Goal: Transaction & Acquisition: Download file/media

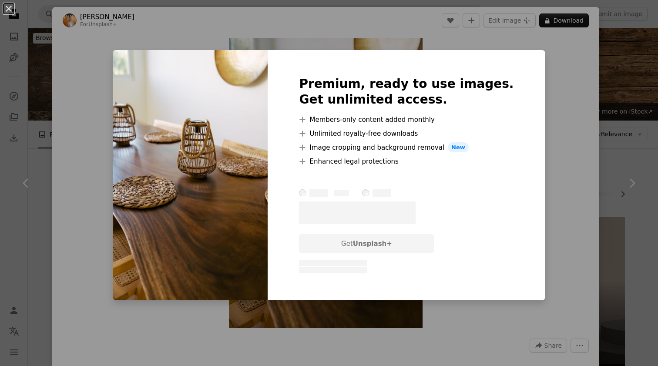
scroll to position [644, 0]
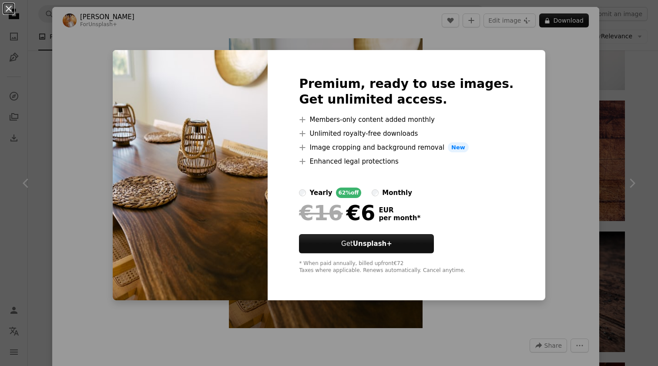
click at [535, 117] on div "An X shape Premium, ready to use images. Get unlimited access. A plus sign Memb…" at bounding box center [329, 183] width 658 height 366
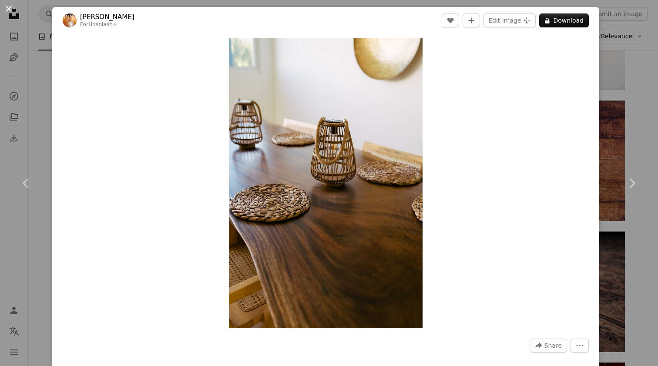
click at [4, 11] on button "An X shape" at bounding box center [8, 8] width 10 height 10
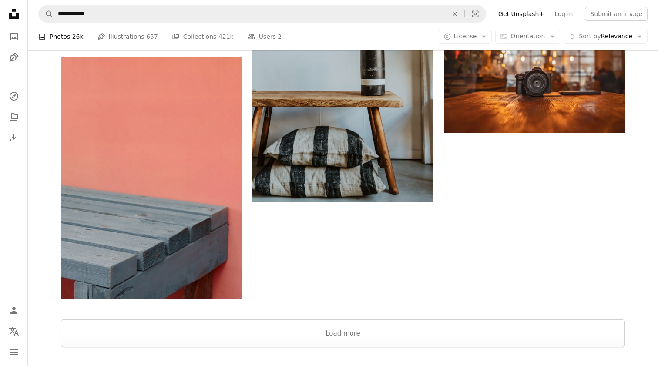
scroll to position [1396, 0]
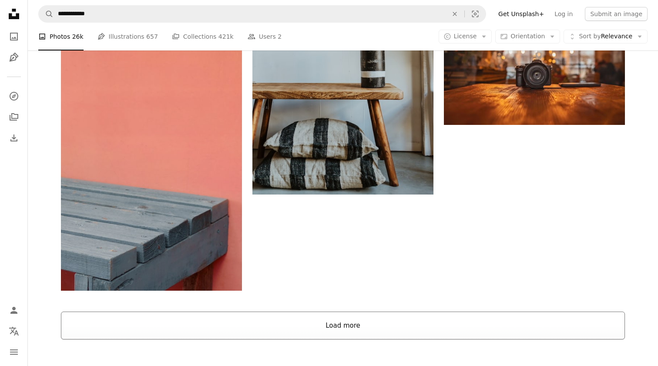
click at [331, 312] on button "Load more" at bounding box center [343, 326] width 564 height 28
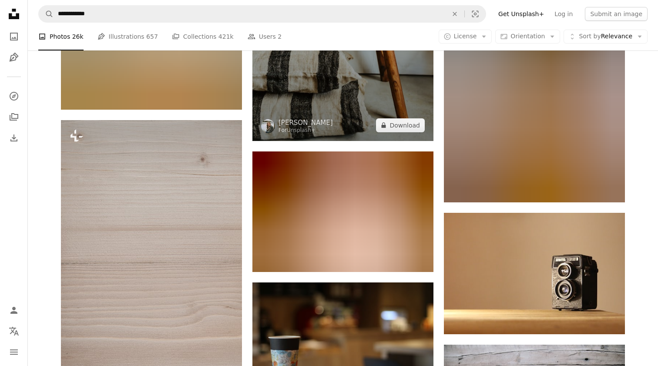
scroll to position [2670, 0]
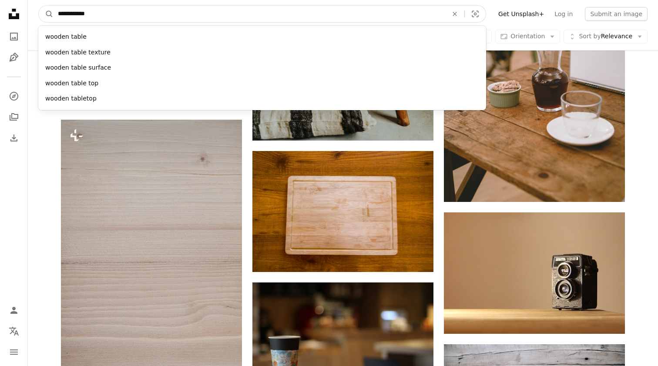
drag, startPoint x: 104, startPoint y: 13, endPoint x: 9, endPoint y: 13, distance: 95.3
type input "**********"
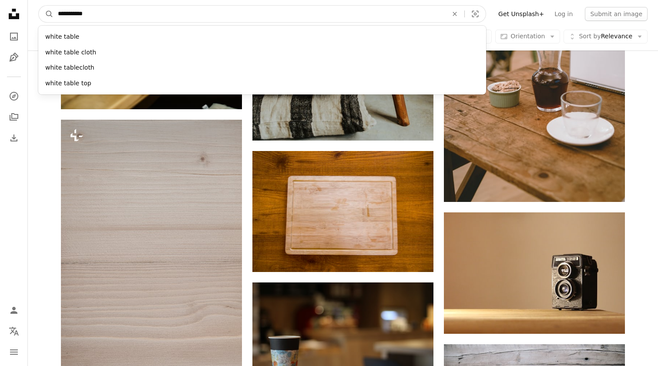
click at [46, 14] on button "A magnifying glass" at bounding box center [46, 14] width 15 height 17
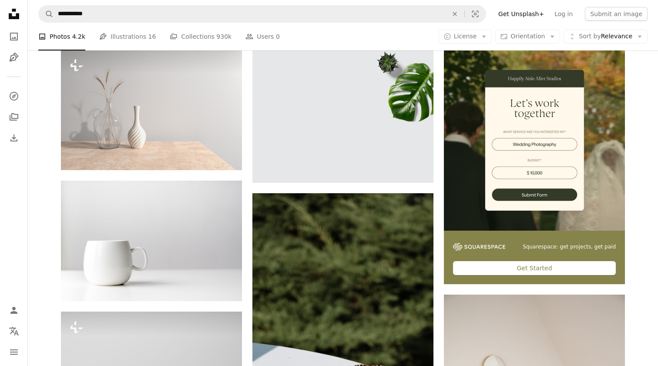
scroll to position [171, 0]
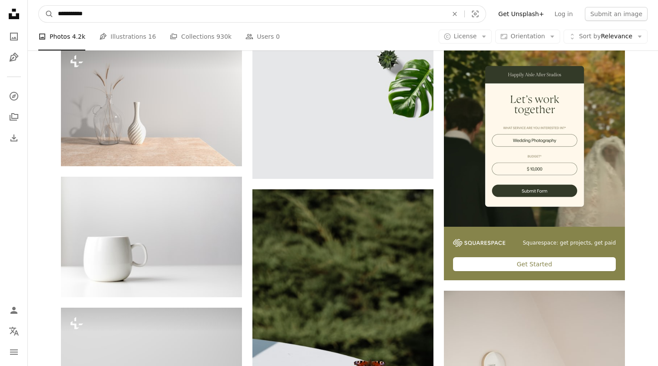
click at [91, 13] on input "**********" at bounding box center [250, 14] width 392 height 17
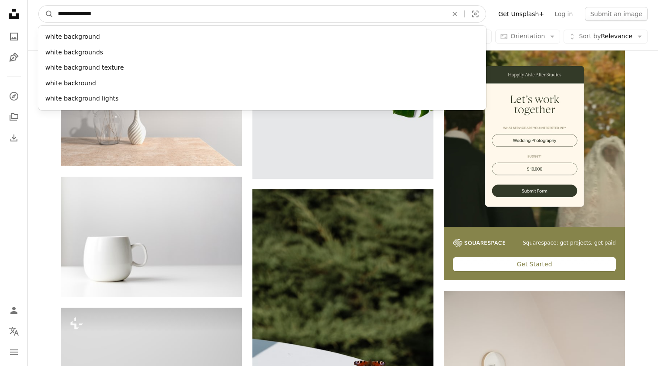
type input "**********"
click at [46, 14] on button "A magnifying glass" at bounding box center [46, 14] width 15 height 17
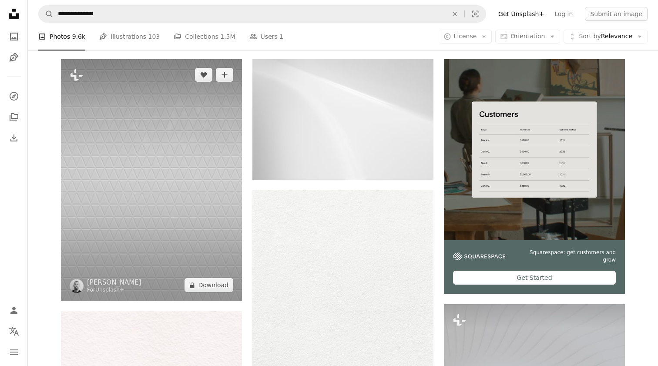
scroll to position [27, 0]
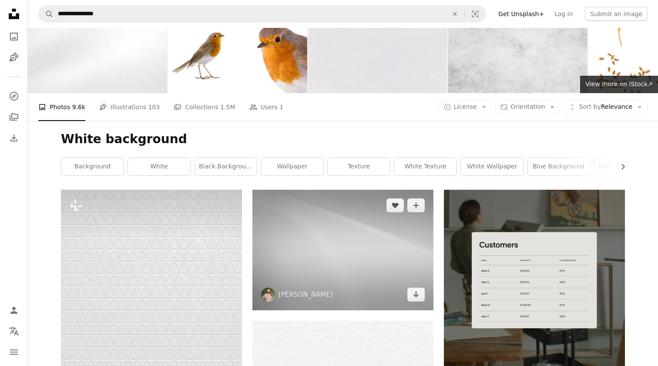
click at [351, 190] on img at bounding box center [342, 250] width 181 height 121
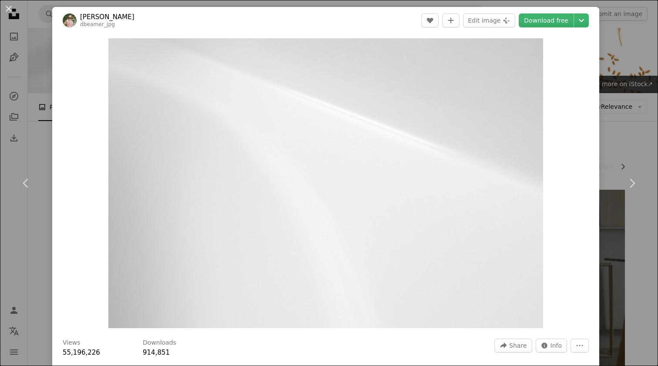
click at [626, 72] on div "An X shape Chevron left Chevron right [PERSON_NAME] dbeamer_jpg A heart A plus …" at bounding box center [329, 183] width 658 height 366
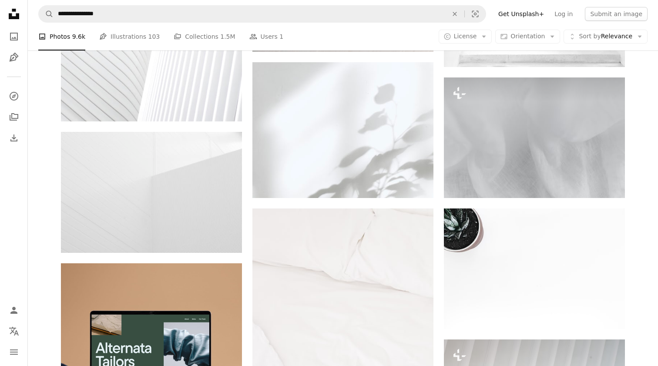
scroll to position [1665, 0]
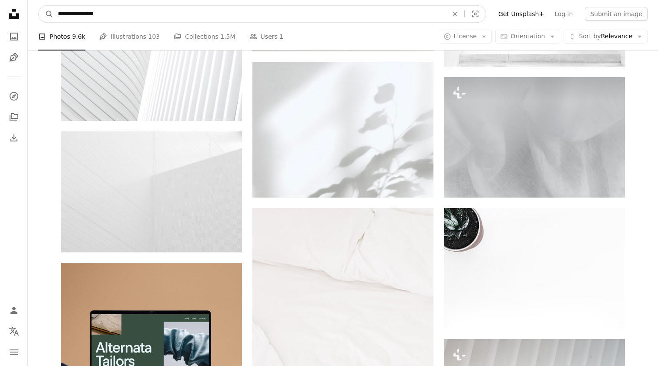
click at [162, 19] on input "**********" at bounding box center [250, 14] width 392 height 17
type input "**********"
click at [46, 14] on button "A magnifying glass" at bounding box center [46, 14] width 15 height 17
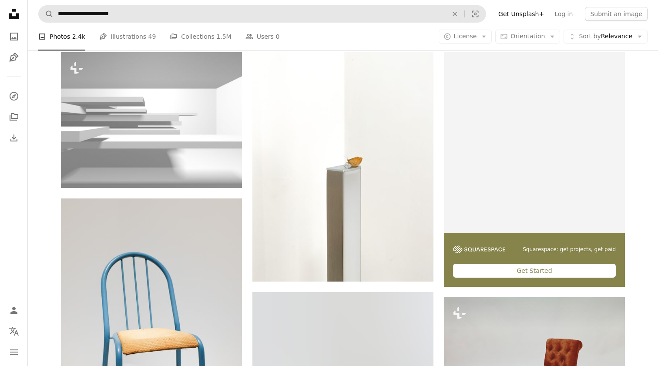
scroll to position [166, 0]
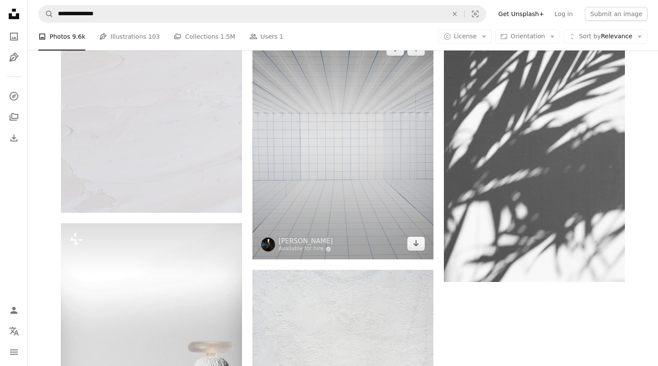
scroll to position [3775, 0]
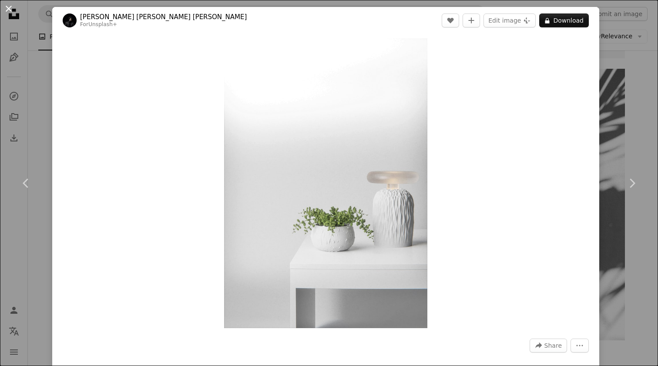
click at [12, 8] on button "An X shape" at bounding box center [8, 8] width 10 height 10
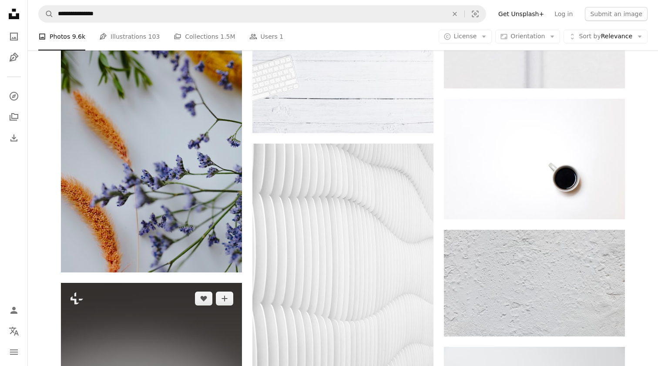
scroll to position [7210, 0]
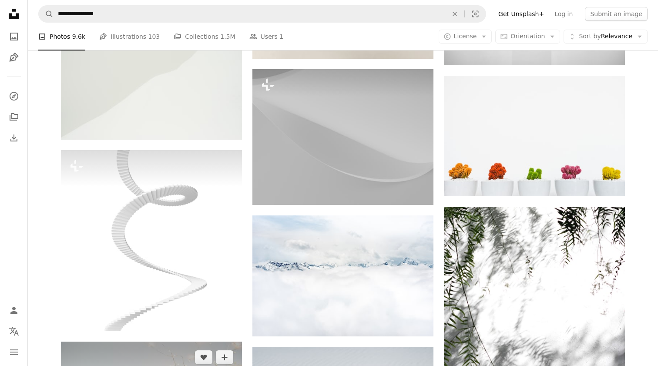
scroll to position [9416, 0]
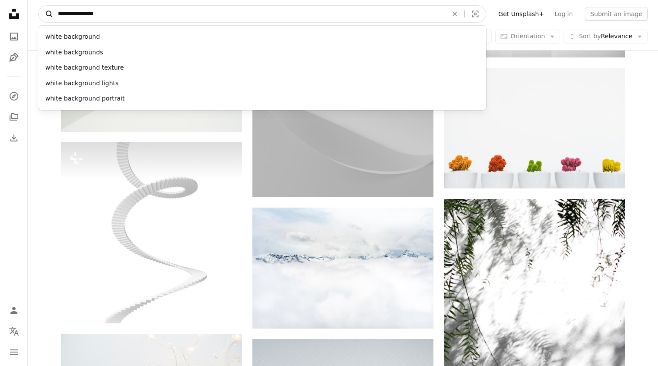
drag, startPoint x: 127, startPoint y: 12, endPoint x: 47, endPoint y: 12, distance: 79.2
click at [47, 12] on form "**********" at bounding box center [262, 13] width 448 height 17
type input "**********"
click at [46, 14] on button "A magnifying glass" at bounding box center [46, 14] width 15 height 17
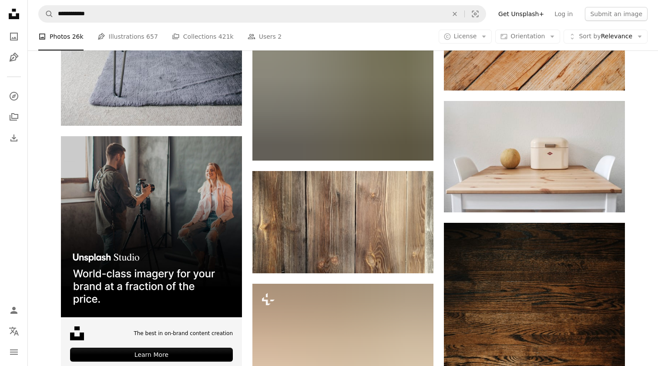
scroll to position [1846, 0]
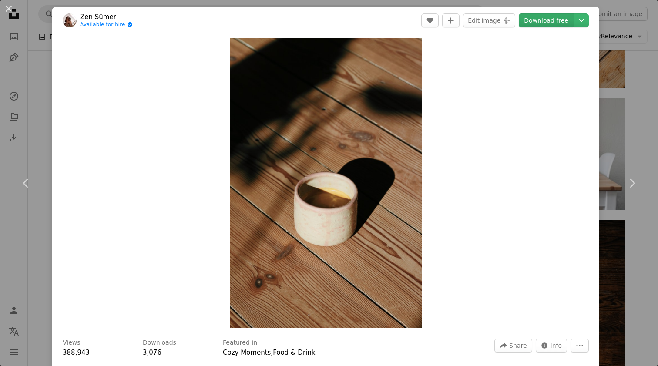
click at [571, 17] on link "Download free" at bounding box center [546, 20] width 55 height 14
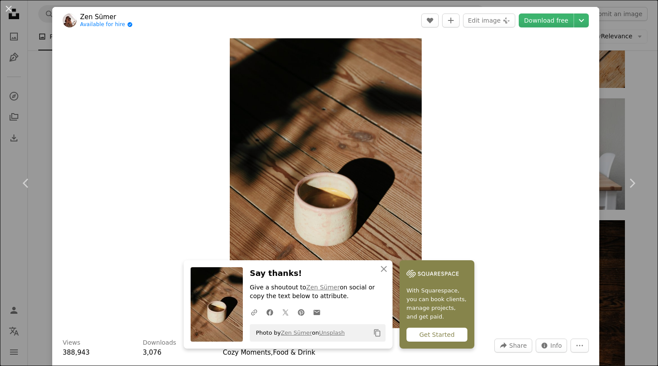
click at [40, 91] on div "An X shape Chevron left Chevron right Zen Sümer Available for hire A checkmark …" at bounding box center [329, 183] width 658 height 366
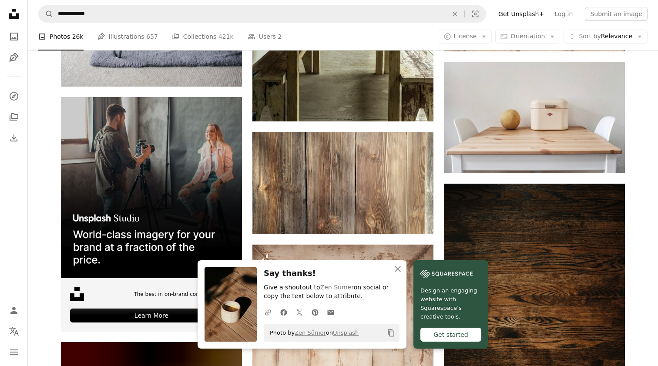
scroll to position [1978, 0]
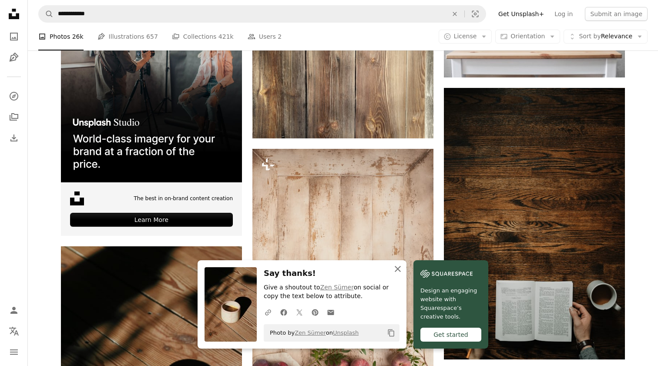
click at [401, 270] on icon "button" at bounding box center [398, 269] width 6 height 6
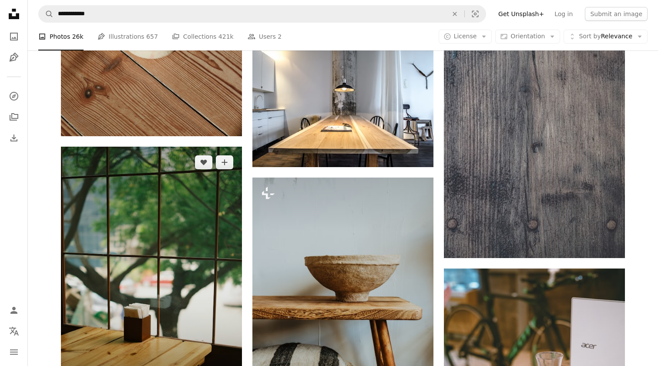
scroll to position [2334, 0]
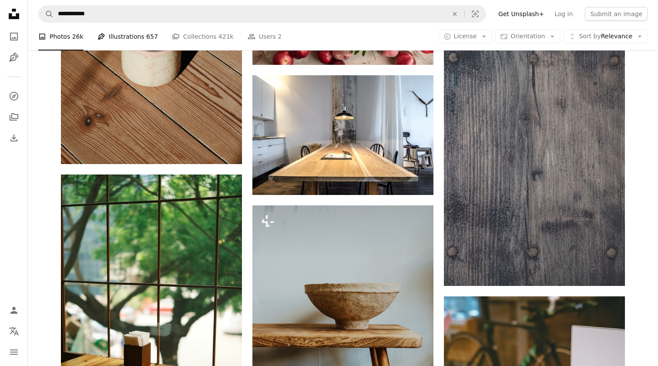
click at [114, 28] on link "Pen Tool Illustrations 657" at bounding box center [127, 37] width 60 height 28
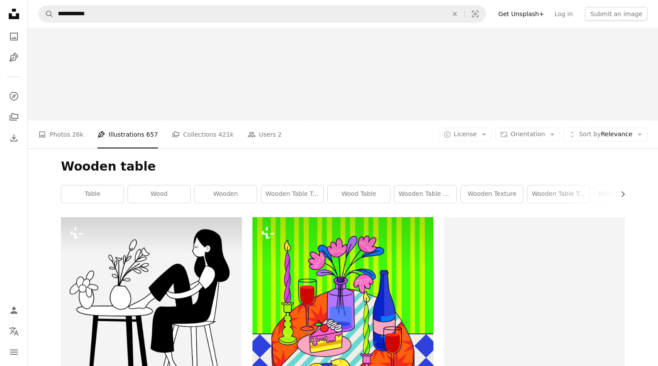
click at [114, 121] on li "Pen Tool Illustrations 657" at bounding box center [127, 135] width 60 height 28
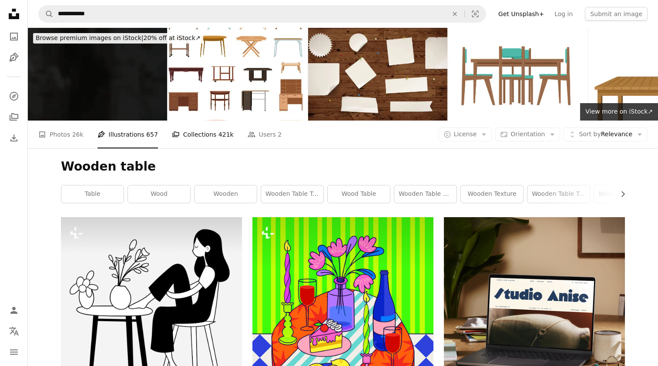
click at [208, 121] on link "A stack of folders Collections 421k" at bounding box center [203, 135] width 62 height 28
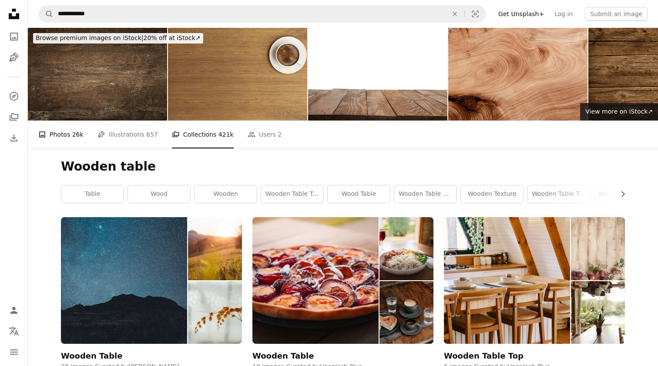
click at [64, 121] on link "A photo Photos 26k" at bounding box center [60, 135] width 45 height 28
click at [57, 121] on link "A photo Photos 26k" at bounding box center [60, 135] width 45 height 28
click at [60, 121] on li "A photo Photos 26k" at bounding box center [60, 135] width 45 height 28
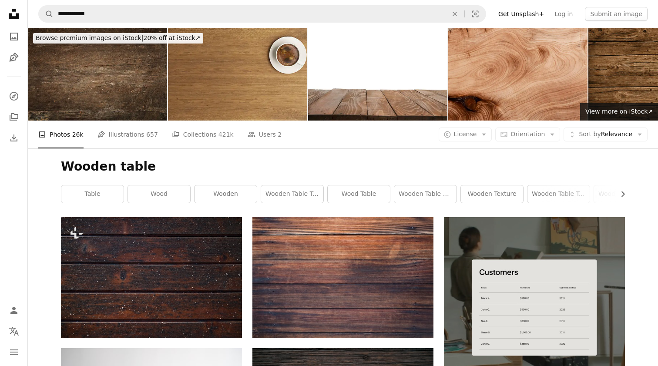
drag, startPoint x: 62, startPoint y: 35, endPoint x: 64, endPoint y: 40, distance: 5.4
click at [62, 121] on li "A photo Photos 26k" at bounding box center [60, 135] width 45 height 28
drag, startPoint x: 64, startPoint y: 40, endPoint x: 70, endPoint y: 40, distance: 6.1
click at [64, 121] on li "A photo Photos 26k" at bounding box center [60, 135] width 45 height 28
click at [496, 185] on link "wooden texture" at bounding box center [492, 193] width 62 height 17
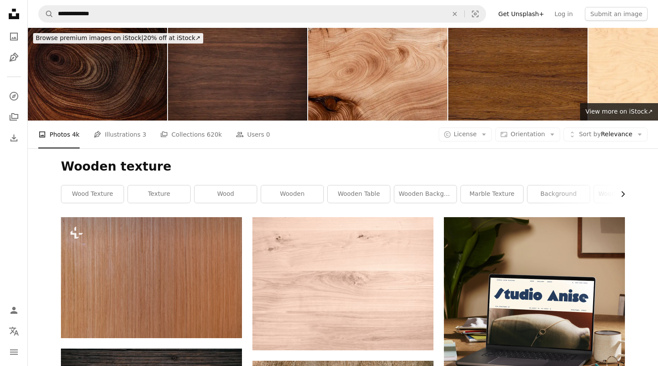
click at [626, 190] on icon "Chevron right" at bounding box center [622, 194] width 9 height 9
click at [625, 190] on icon "Chevron right" at bounding box center [622, 194] width 9 height 9
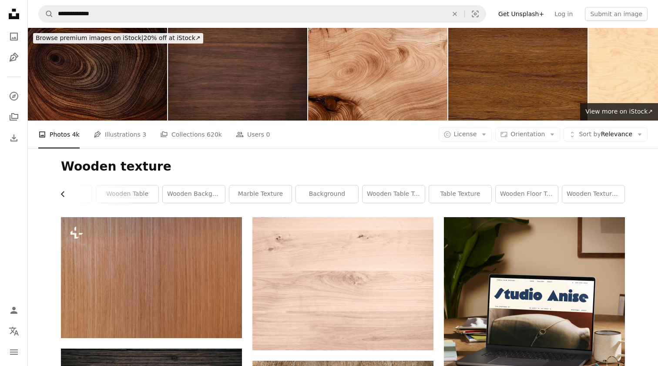
click at [70, 185] on button "Chevron left" at bounding box center [66, 193] width 10 height 17
click at [62, 190] on icon "Chevron left" at bounding box center [63, 194] width 9 height 9
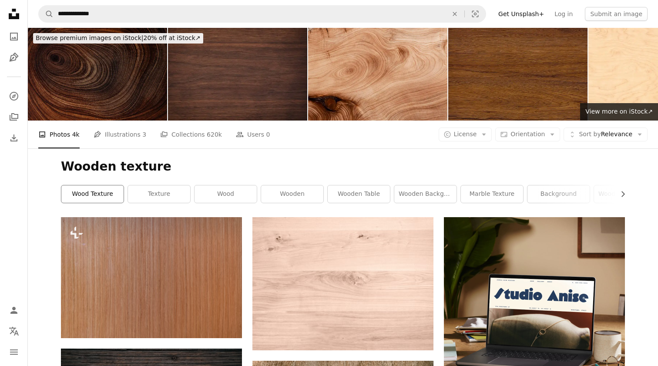
click at [62, 185] on link "wood texture" at bounding box center [92, 193] width 62 height 17
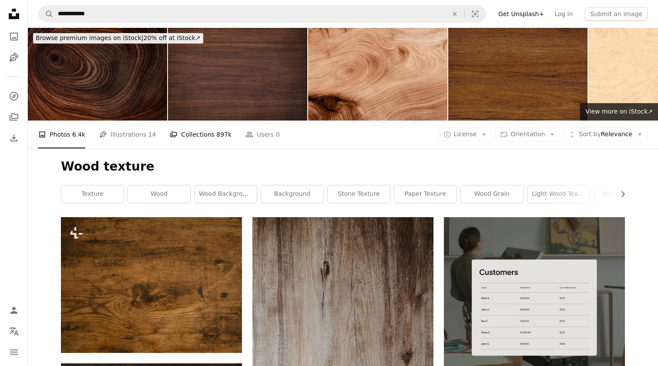
click at [217, 130] on span "897k" at bounding box center [223, 135] width 15 height 10
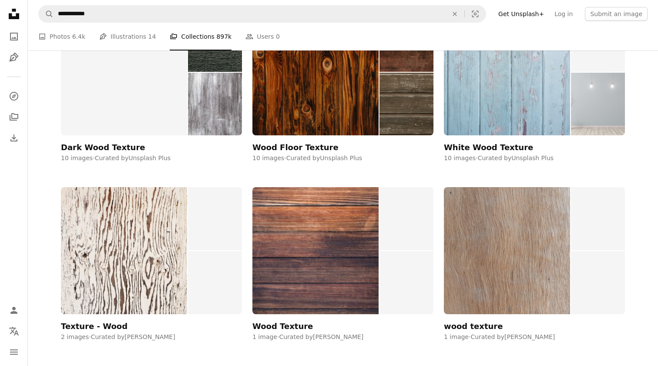
scroll to position [3705, 0]
